Goal: Find specific page/section: Find specific page/section

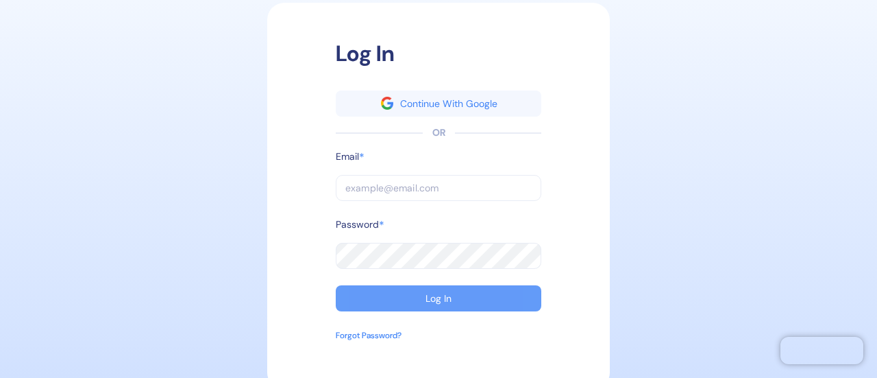
type input "[PERSON_NAME][EMAIL_ADDRESS][PERSON_NAME][DOMAIN_NAME]"
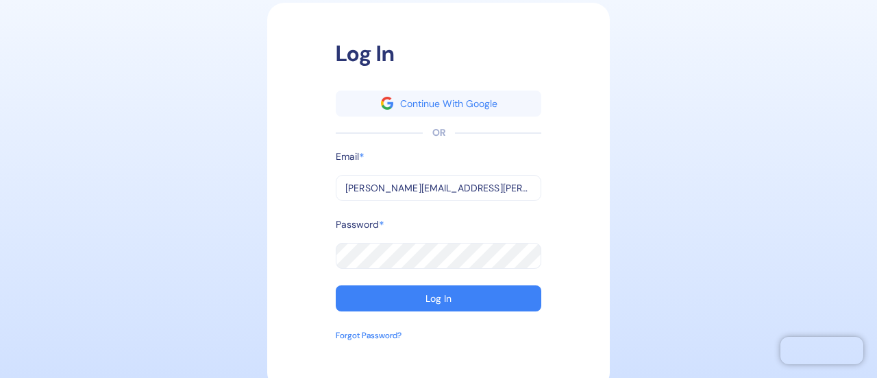
click at [451, 290] on button "Log In" at bounding box center [439, 298] width 206 height 26
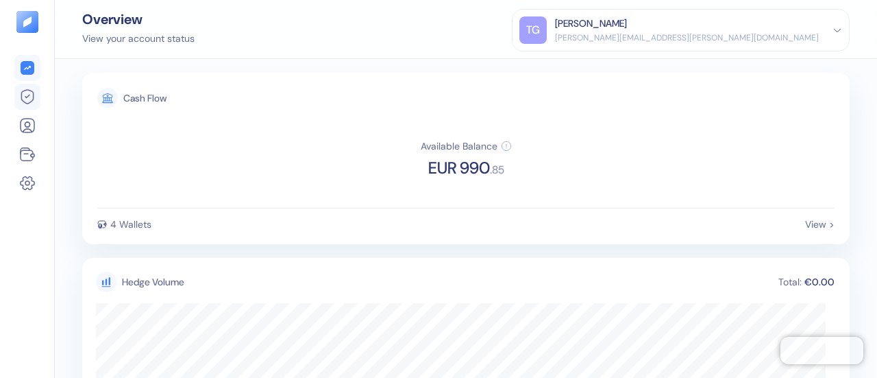
click at [25, 88] on li at bounding box center [27, 97] width 26 height 26
click at [25, 92] on icon at bounding box center [27, 96] width 16 height 16
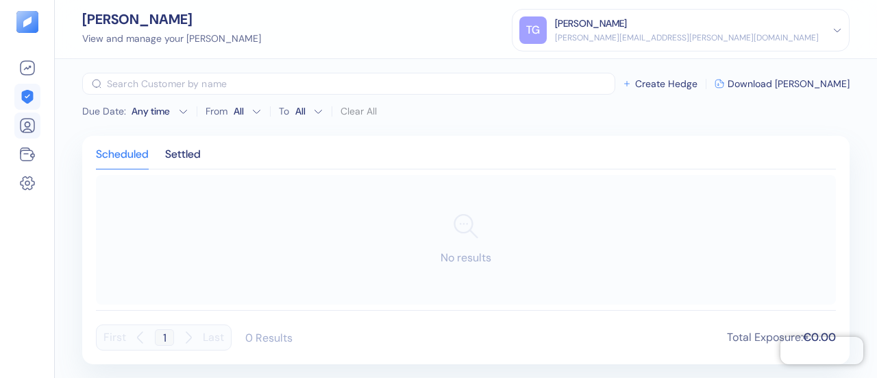
click at [35, 122] on icon at bounding box center [27, 125] width 16 height 16
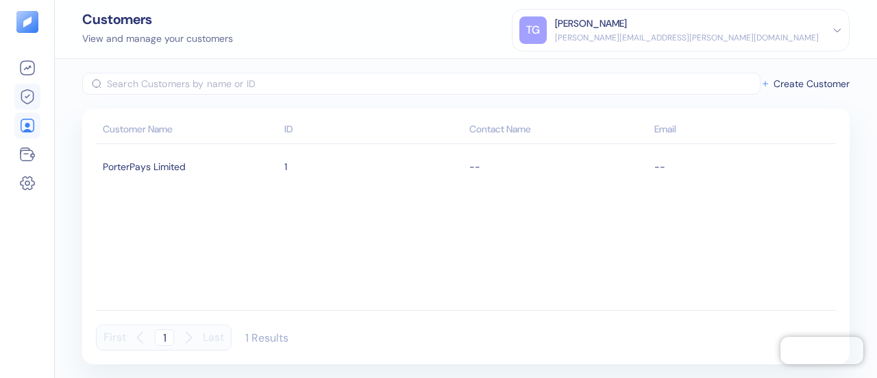
click at [21, 99] on icon at bounding box center [27, 96] width 16 height 16
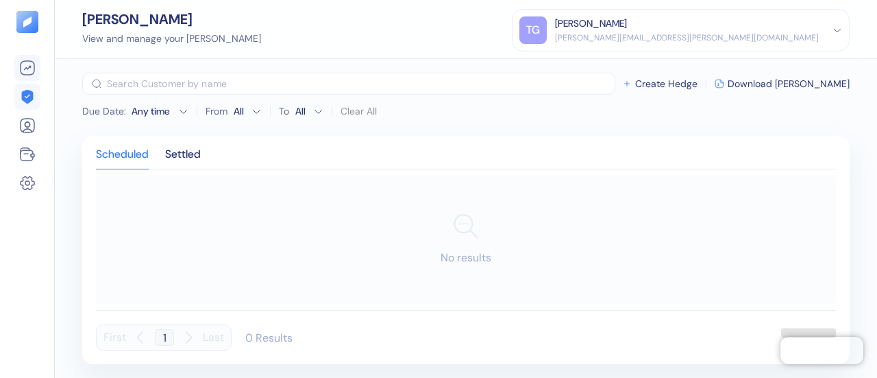
click at [25, 70] on icon at bounding box center [27, 68] width 16 height 16
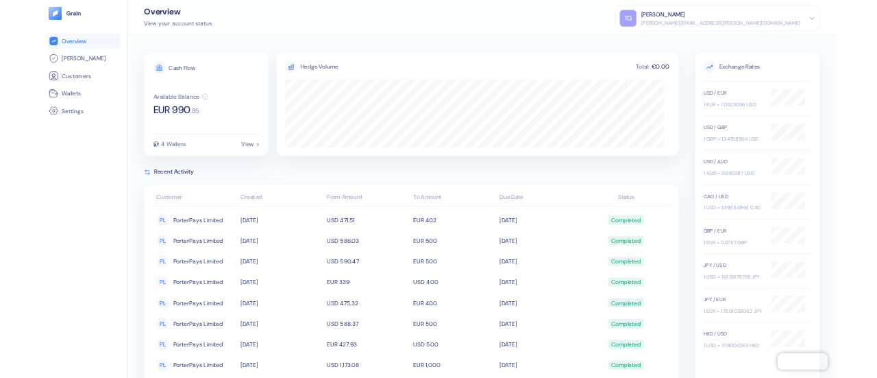
scroll to position [111, 0]
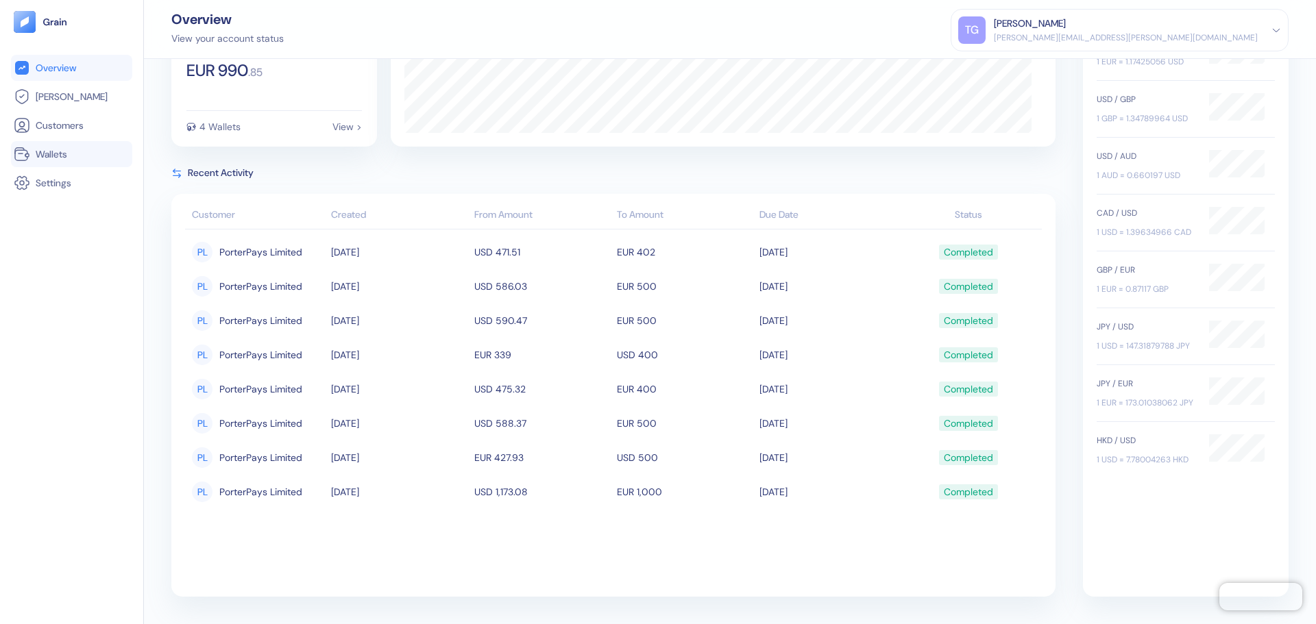
click at [55, 164] on li "Wallets" at bounding box center [71, 154] width 121 height 26
click at [336, 129] on div "View >" at bounding box center [346, 127] width 29 height 10
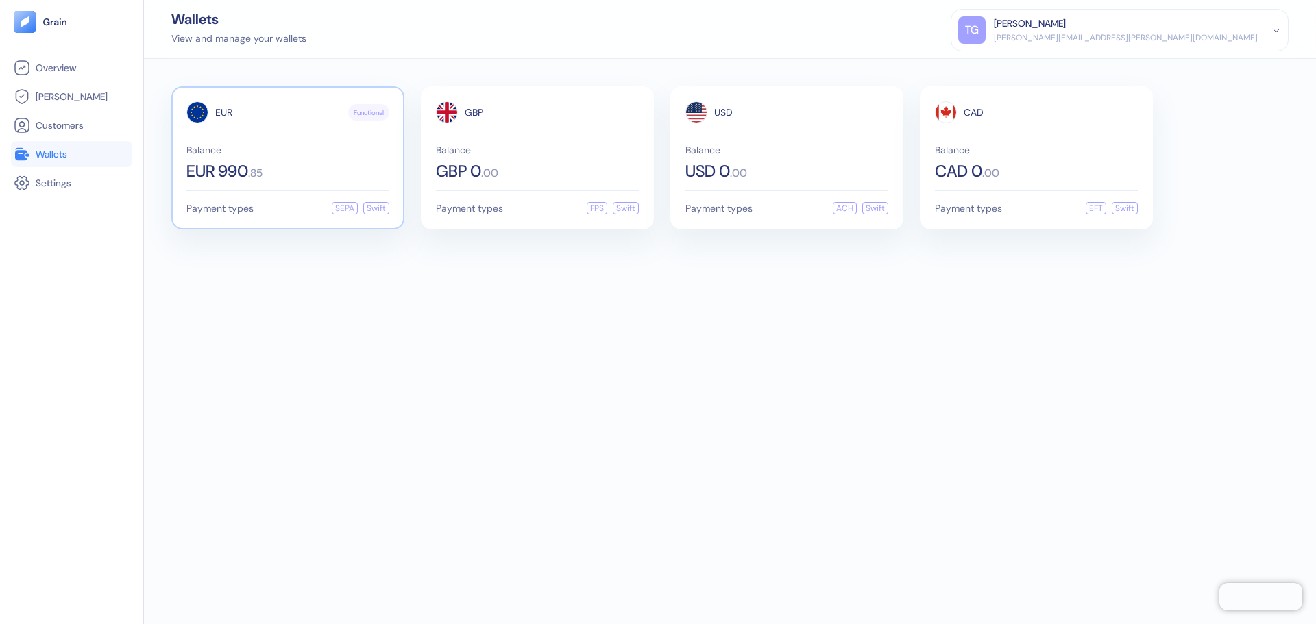
click at [357, 147] on span "Balance" at bounding box center [287, 150] width 203 height 10
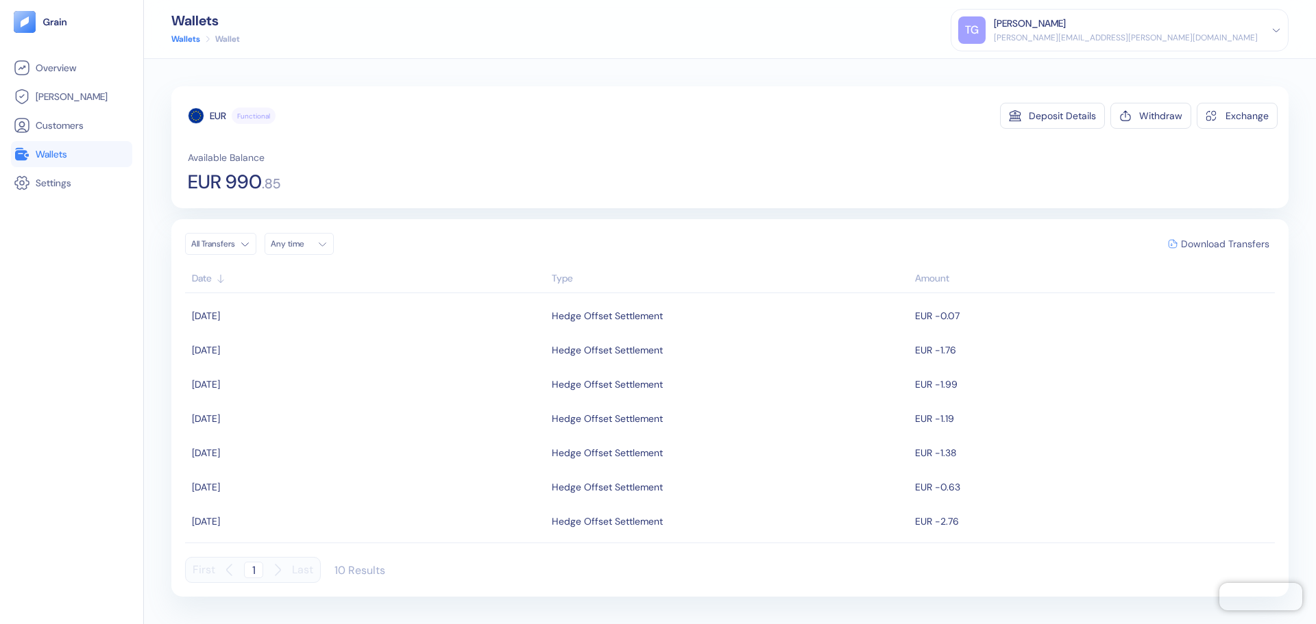
click at [876, 240] on span "Download Transfers" at bounding box center [1225, 244] width 88 height 10
